Goal: Check status

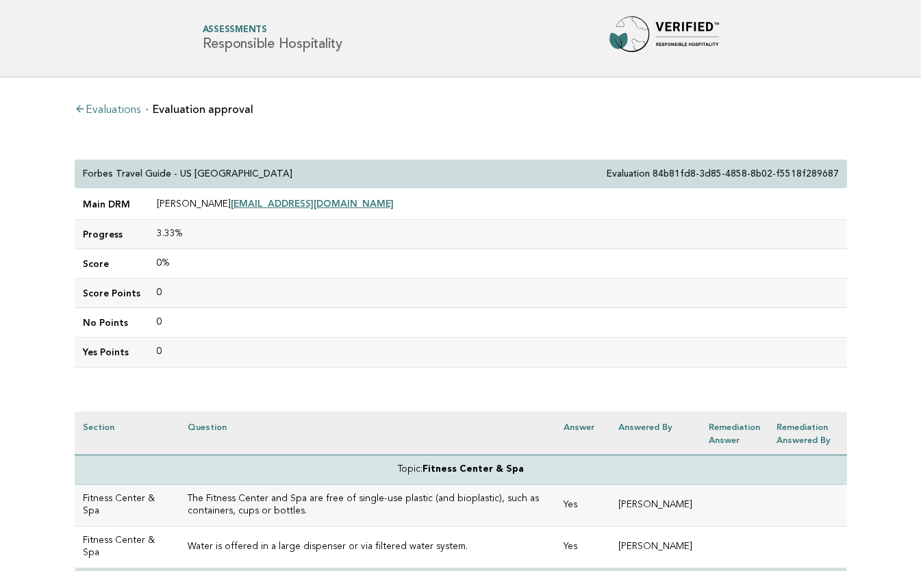
click at [117, 114] on link "Evaluations" at bounding box center [108, 110] width 66 height 11
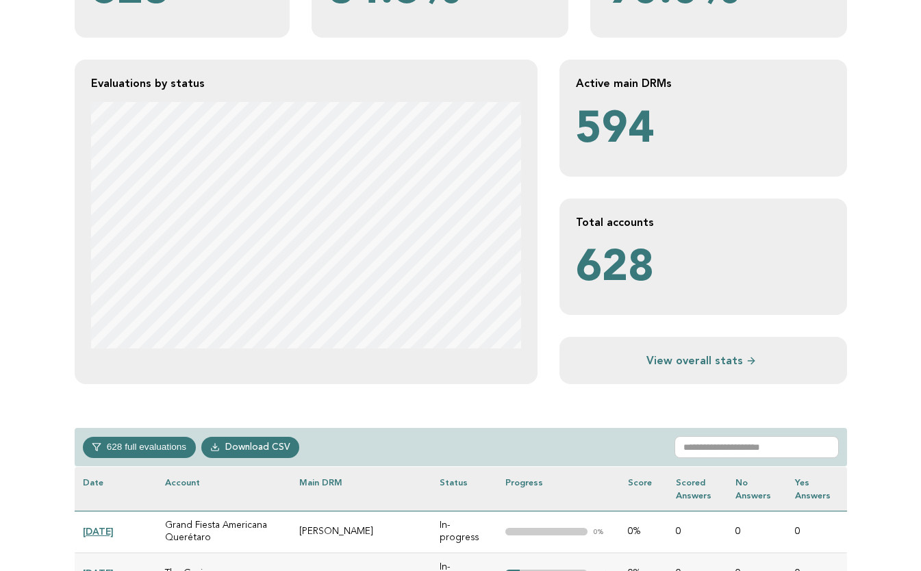
scroll to position [244, 0]
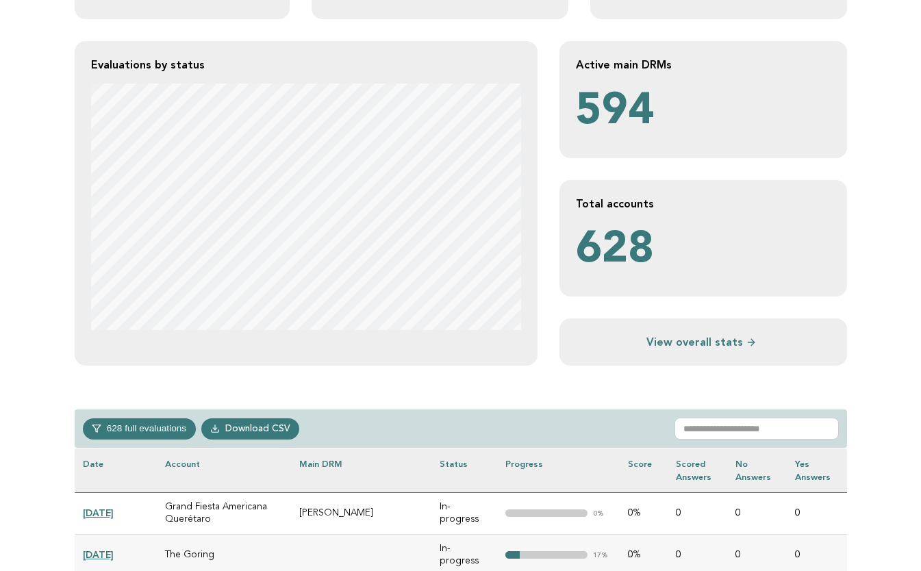
click at [672, 336] on link "View overall stats" at bounding box center [703, 342] width 255 height 14
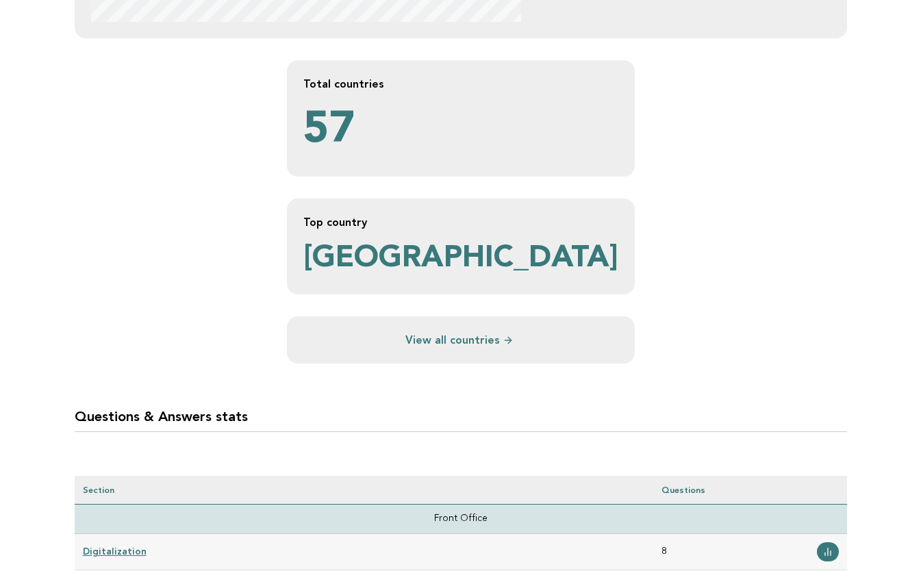
scroll to position [762, 0]
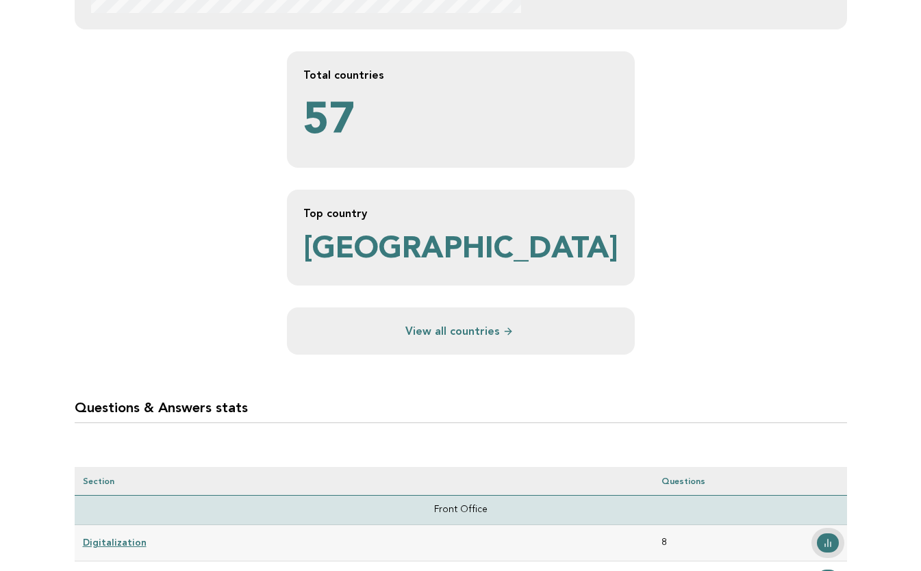
click at [828, 540] on line at bounding box center [828, 544] width 0 height 8
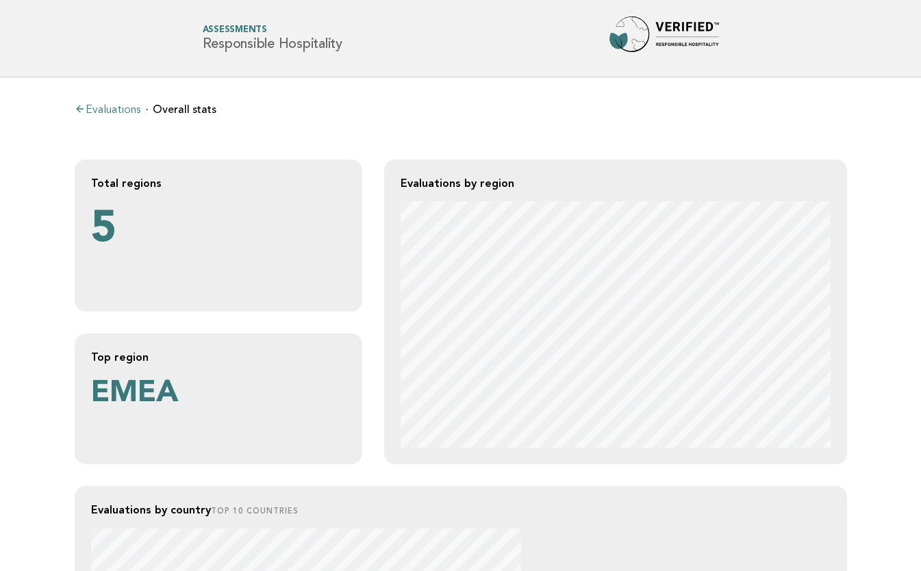
scroll to position [762, 0]
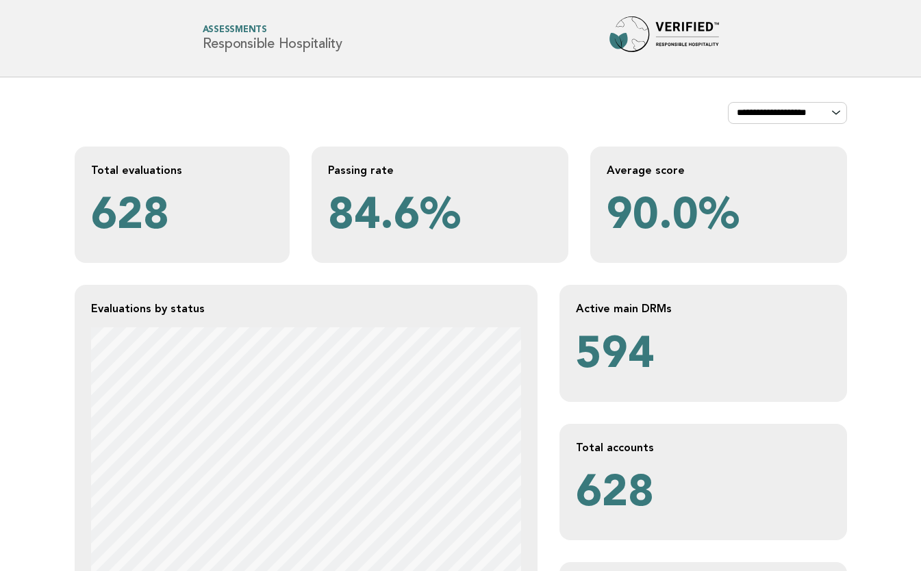
scroll to position [244, 0]
